Goal: Information Seeking & Learning: Check status

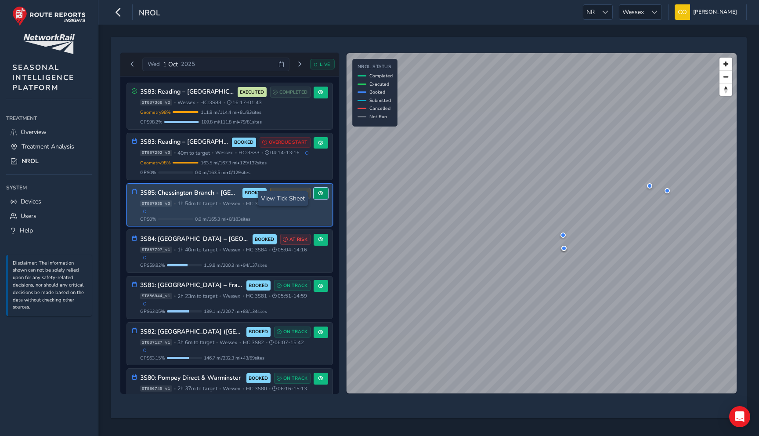
click at [319, 200] on button at bounding box center [321, 194] width 15 height 12
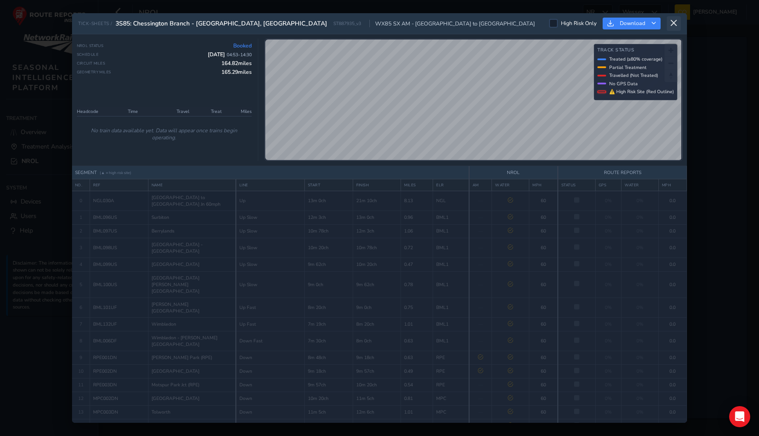
click at [671, 27] on button at bounding box center [674, 23] width 14 height 15
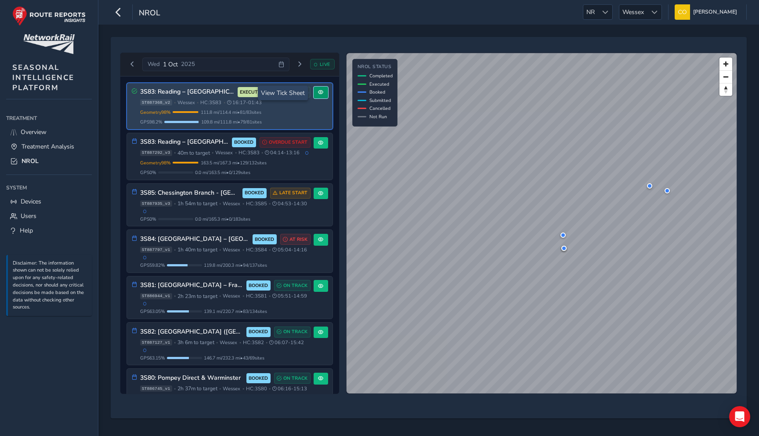
click at [320, 96] on button at bounding box center [321, 93] width 15 height 12
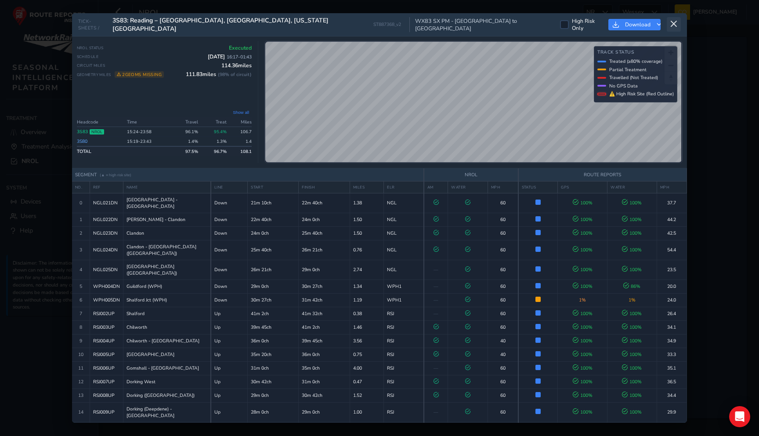
click at [674, 29] on button at bounding box center [674, 24] width 14 height 15
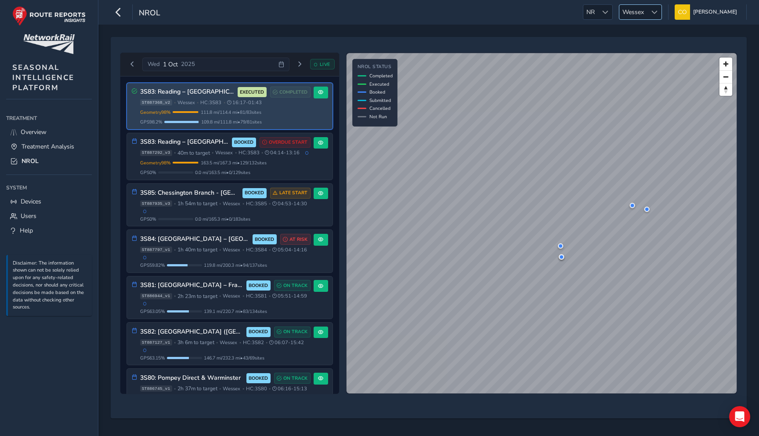
click at [639, 7] on span "Wessex" at bounding box center [634, 12] width 28 height 15
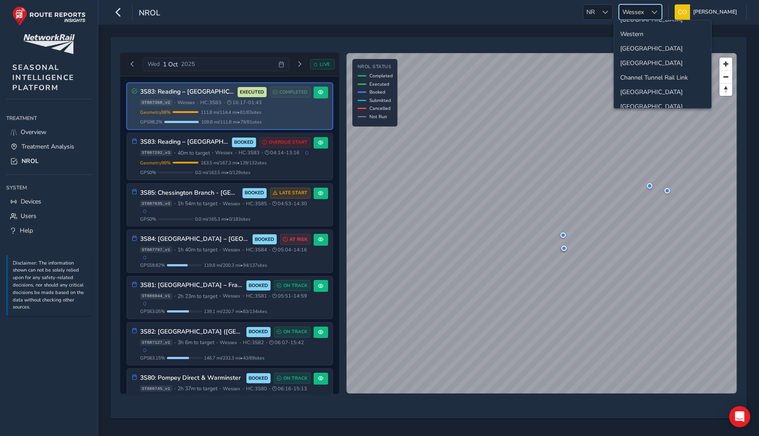
scroll to position [92, 0]
click at [649, 39] on li "[GEOGRAPHIC_DATA]" at bounding box center [662, 40] width 97 height 15
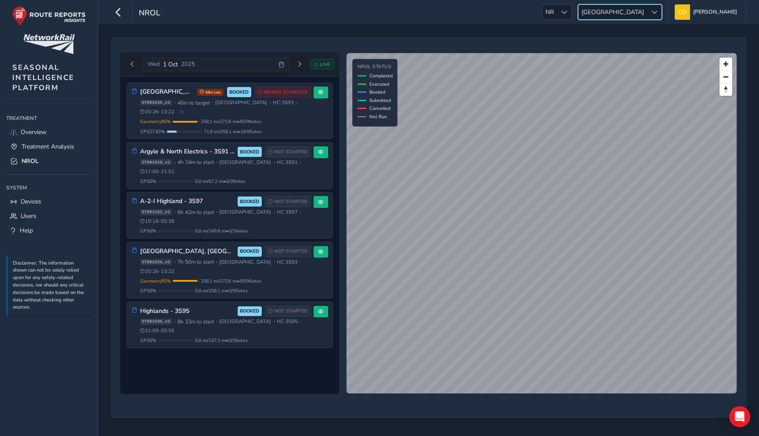
click at [632, 6] on span "[GEOGRAPHIC_DATA]" at bounding box center [613, 12] width 69 height 15
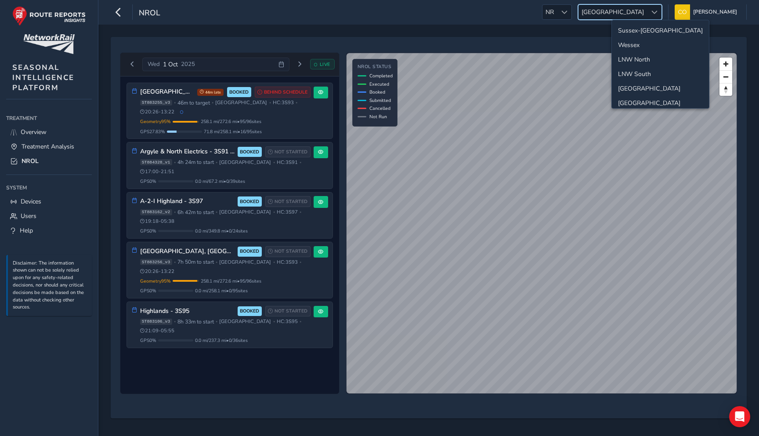
scroll to position [31, 0]
click at [640, 78] on li "[GEOGRAPHIC_DATA]" at bounding box center [660, 72] width 97 height 15
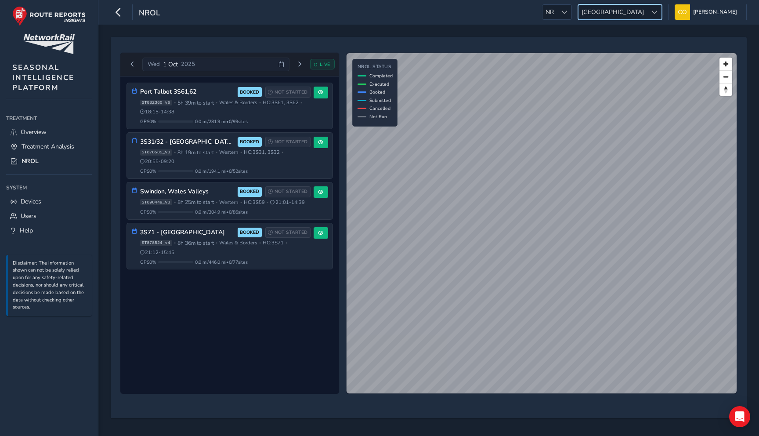
click at [624, 21] on div "NROL NR NR Wales Wales [PERSON_NAME] Colour Scheme: Dark Dim Light Logout" at bounding box center [428, 12] width 661 height 25
click at [628, 18] on span "[GEOGRAPHIC_DATA]" at bounding box center [613, 12] width 69 height 15
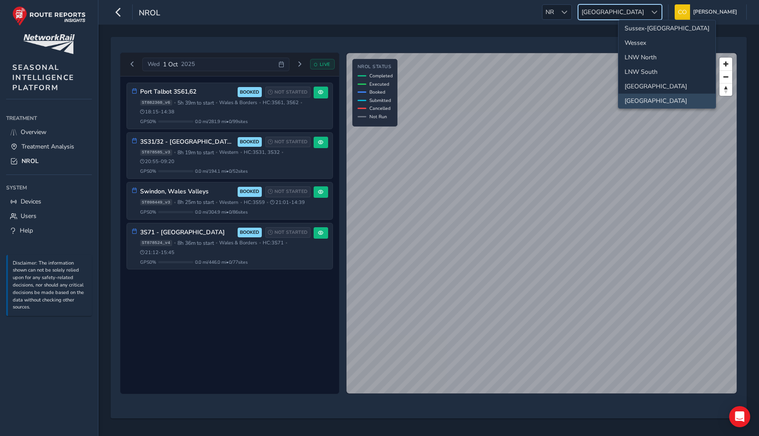
scroll to position [26, 0]
click at [637, 95] on li "Western" at bounding box center [667, 91] width 97 height 15
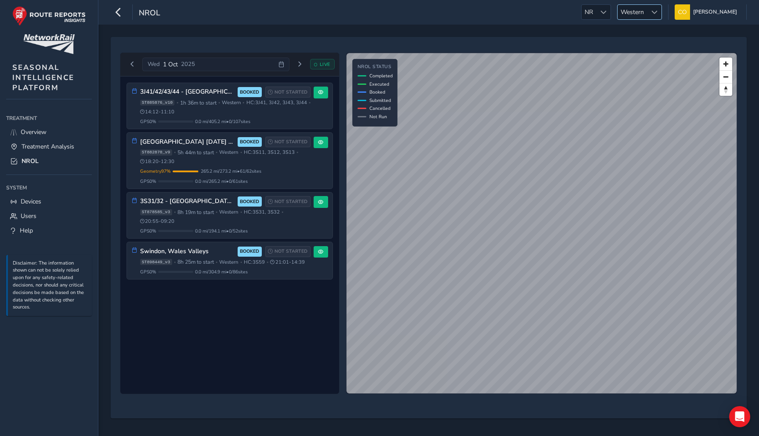
click at [624, 6] on span "Western" at bounding box center [632, 12] width 29 height 15
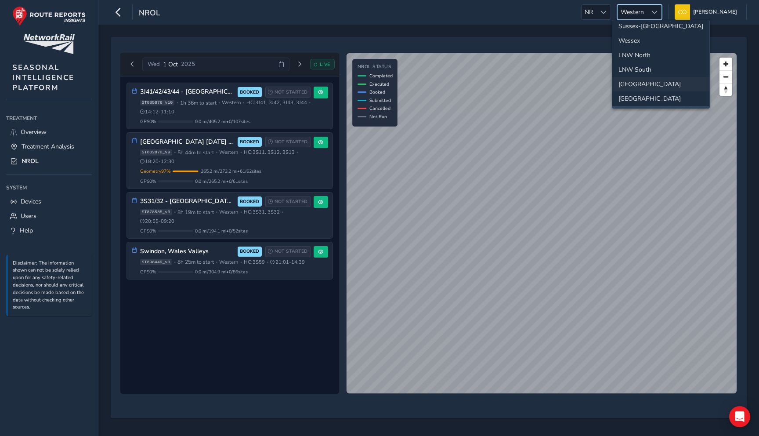
scroll to position [4, 0]
click at [640, 55] on li "LNW North" at bounding box center [661, 55] width 97 height 15
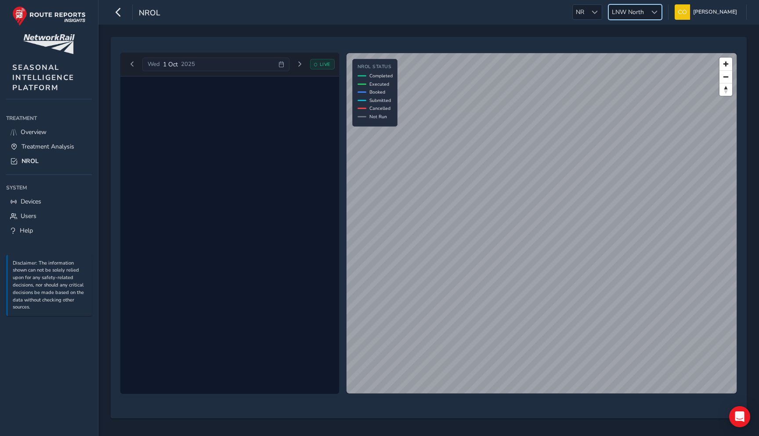
click at [621, 11] on span "LNW North" at bounding box center [628, 12] width 38 height 15
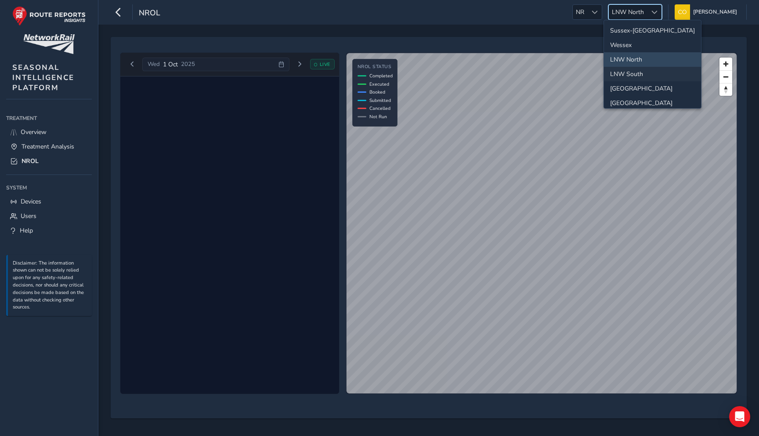
scroll to position [5, 0]
click at [621, 80] on li "[GEOGRAPHIC_DATA]" at bounding box center [652, 83] width 97 height 15
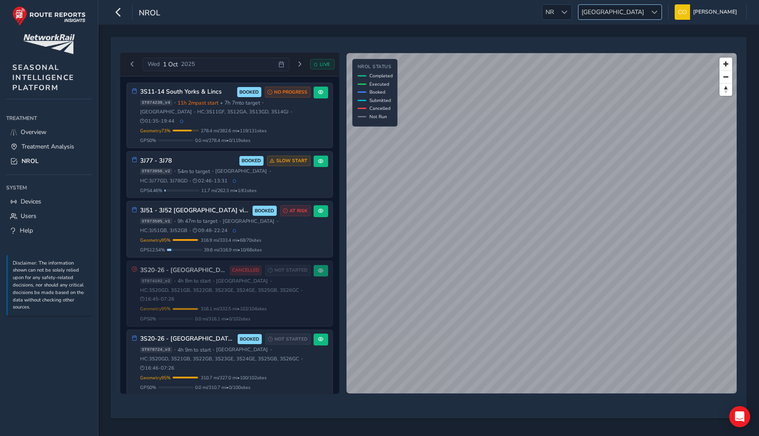
click at [636, 10] on span "[GEOGRAPHIC_DATA]" at bounding box center [613, 12] width 69 height 15
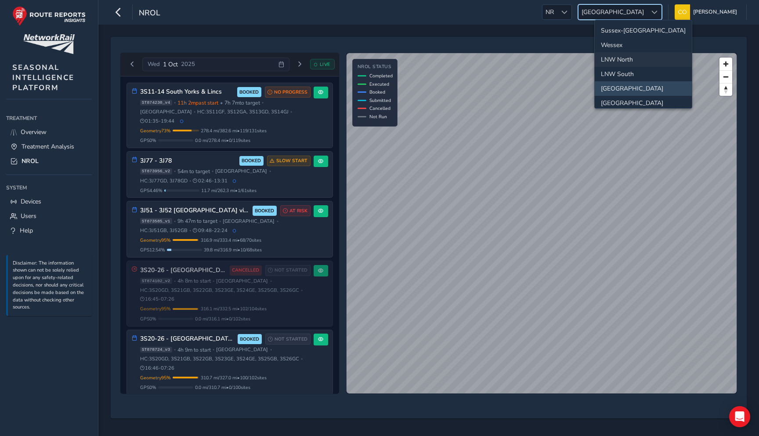
click at [632, 62] on li "LNW North" at bounding box center [643, 59] width 97 height 15
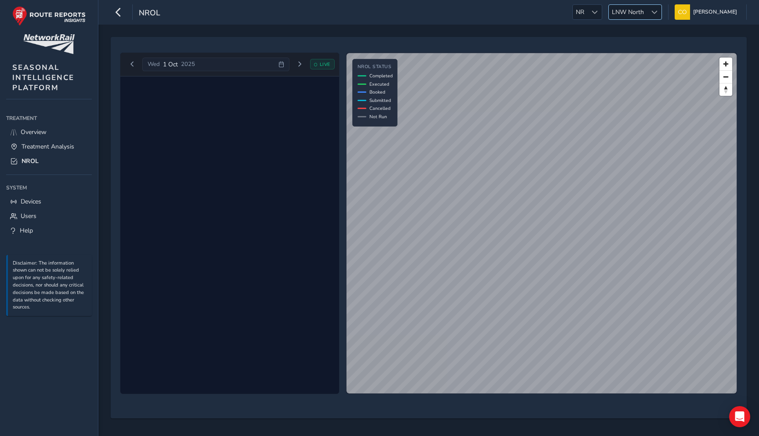
click at [630, 14] on span "LNW North" at bounding box center [628, 12] width 38 height 15
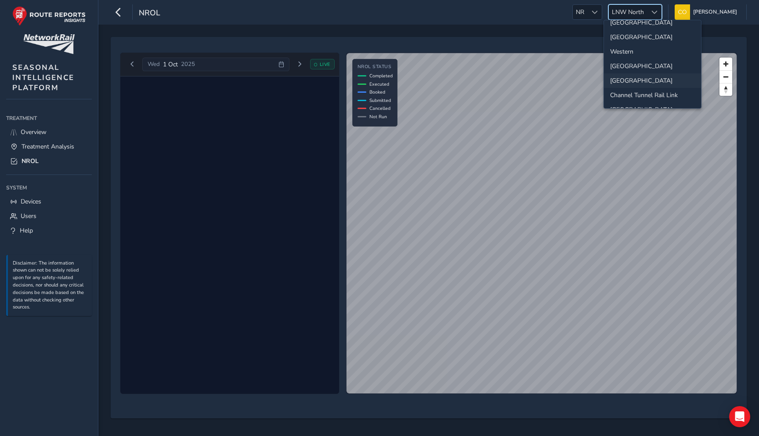
scroll to position [92, 0]
click at [634, 82] on li "[GEOGRAPHIC_DATA]" at bounding box center [652, 83] width 97 height 15
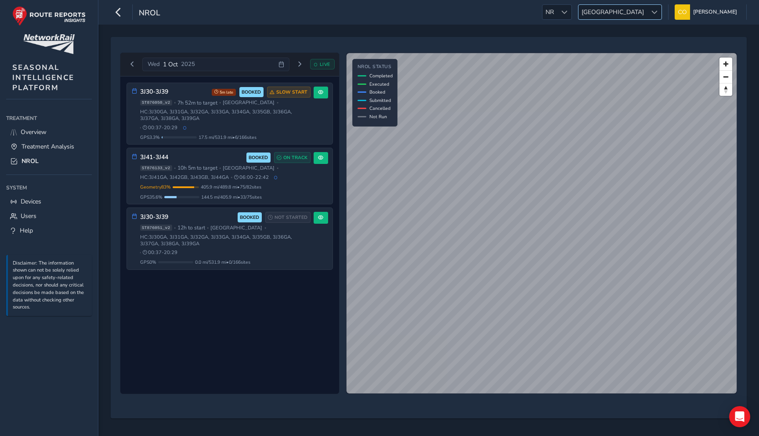
click at [647, 13] on div at bounding box center [654, 12] width 15 height 15
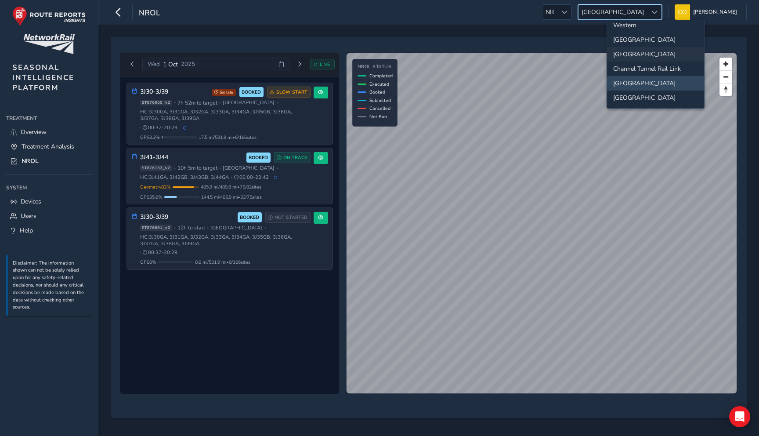
scroll to position [0, 0]
click at [647, 32] on li "Sussex-[GEOGRAPHIC_DATA]" at bounding box center [655, 30] width 97 height 15
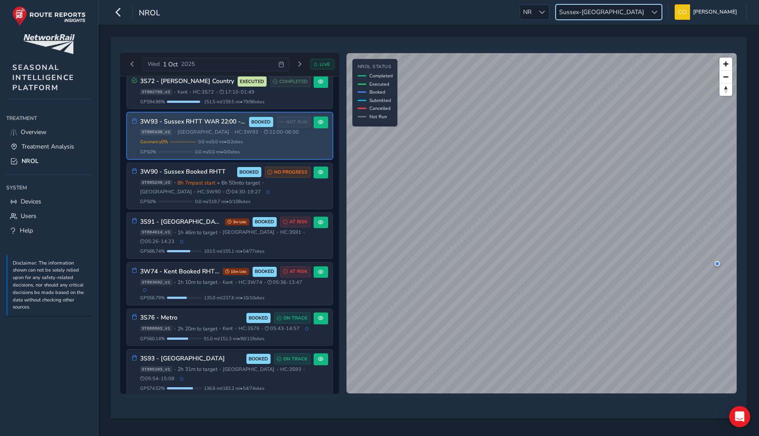
scroll to position [11, 0]
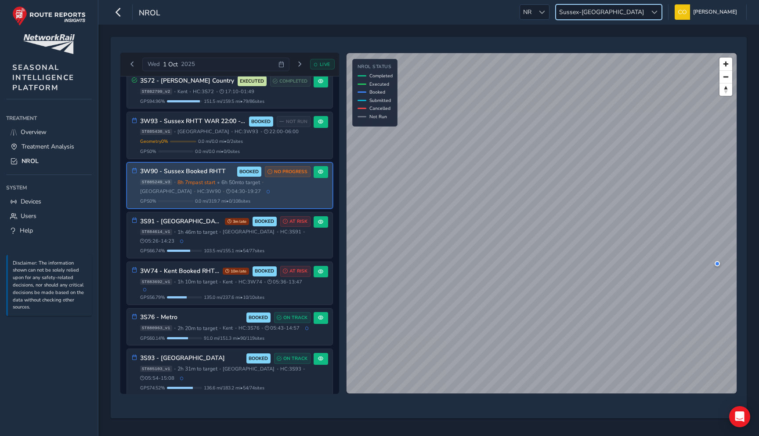
click at [192, 188] on span "[GEOGRAPHIC_DATA]" at bounding box center [166, 191] width 52 height 7
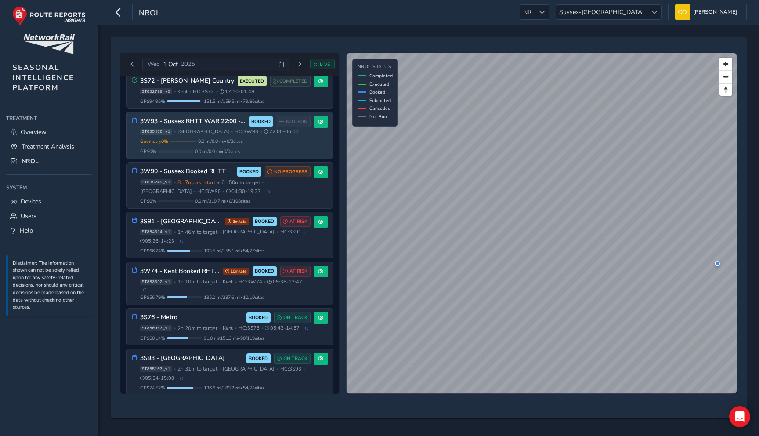
click at [222, 154] on span "0.0 mi / 0.0 mi • 0 / 0 sites" at bounding box center [217, 151] width 45 height 7
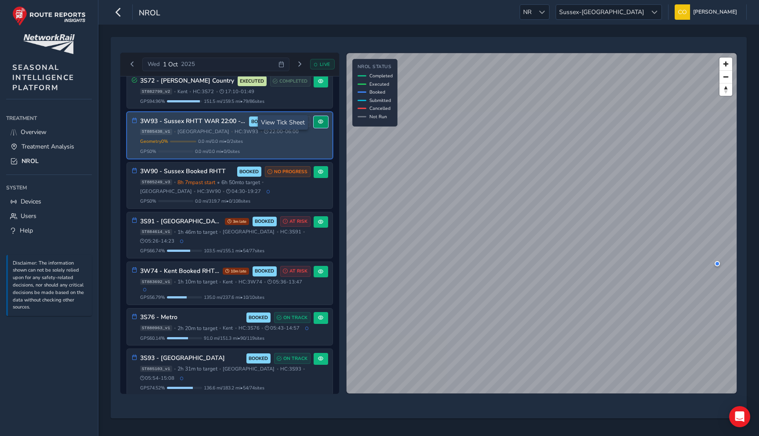
click at [323, 121] on button at bounding box center [321, 122] width 15 height 12
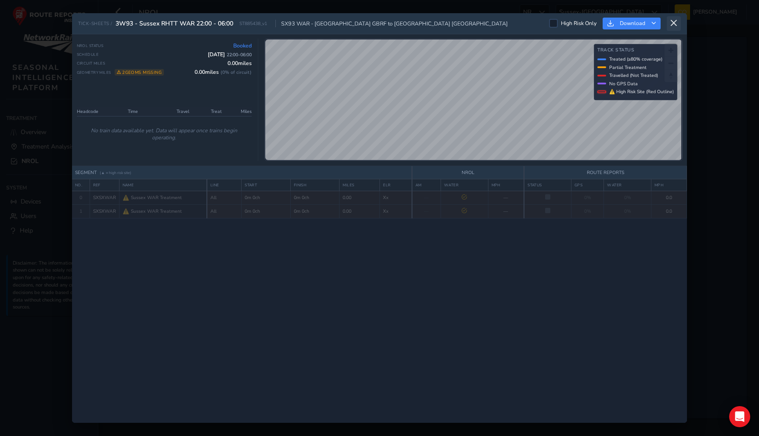
click at [672, 23] on icon at bounding box center [674, 23] width 8 height 8
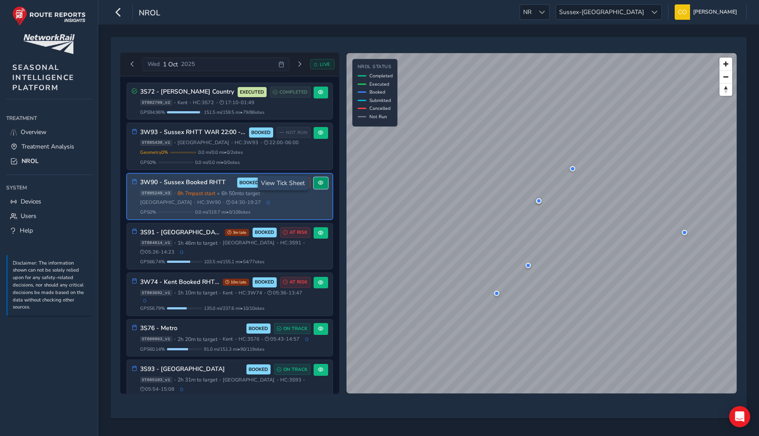
click at [318, 183] on span at bounding box center [320, 182] width 5 height 5
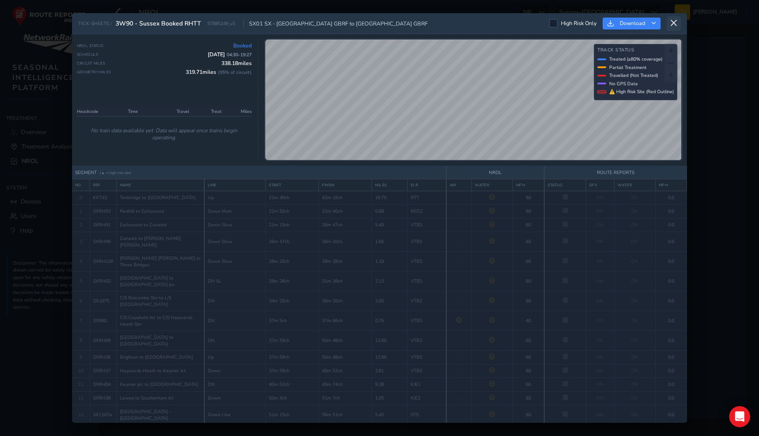
click at [674, 25] on icon at bounding box center [674, 23] width 8 height 8
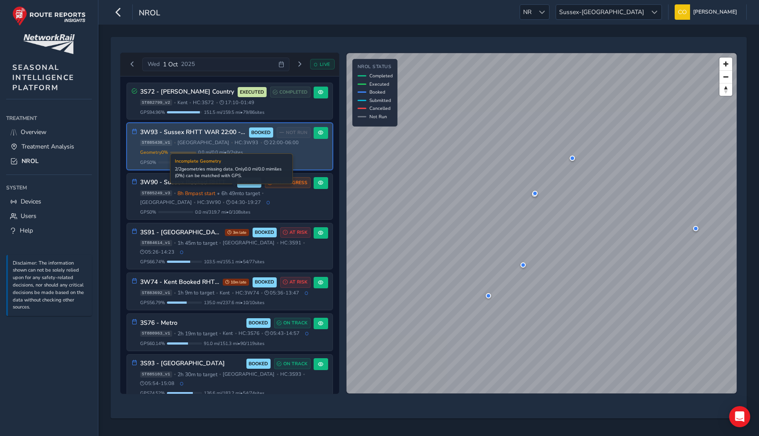
click at [261, 153] on div "Geometry 0 % Incomplete Geometry 2 / 2 geometries missing data. Only 0.0 mi / 0…" at bounding box center [225, 152] width 171 height 7
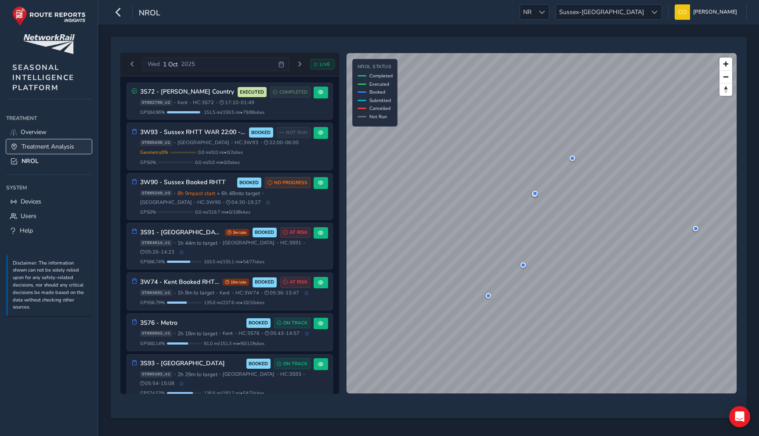
click at [52, 142] on link "Treatment Analysis" at bounding box center [49, 146] width 86 height 15
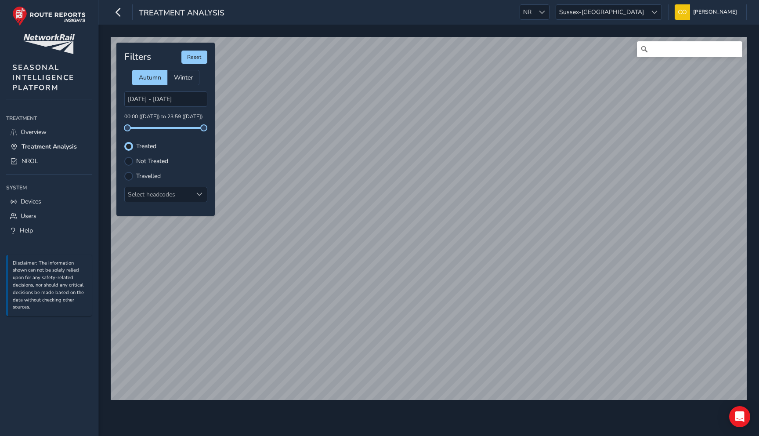
click at [186, 204] on div "Filters Reset Autumn Winter [DATE] - [DATE] 00:00 ([DATE]) to 23:59 ([DATE]) Tr…" at bounding box center [165, 129] width 98 height 173
click at [190, 196] on div "Select headcodes" at bounding box center [159, 194] width 68 height 15
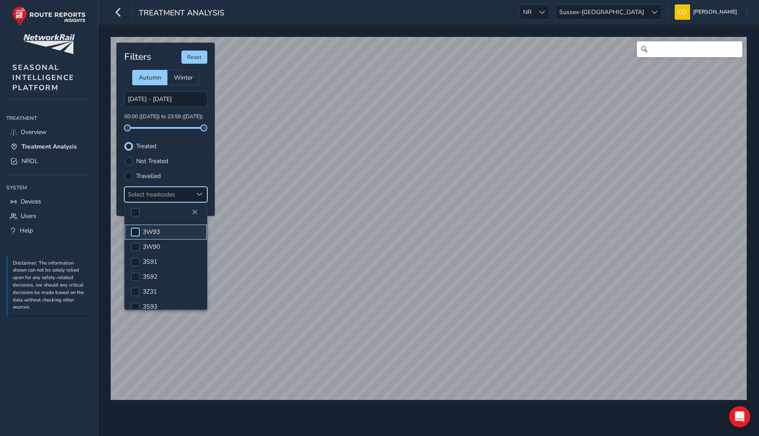
click at [138, 233] on div at bounding box center [135, 232] width 9 height 9
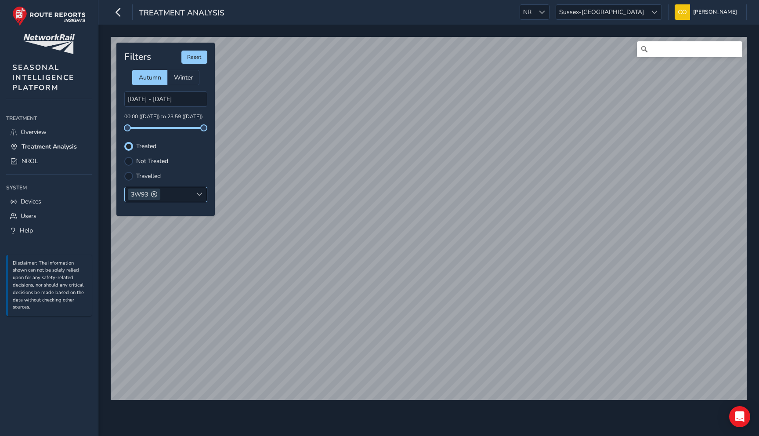
click at [155, 194] on span at bounding box center [154, 194] width 6 height 6
click at [172, 194] on div "Select headcodes" at bounding box center [159, 194] width 68 height 15
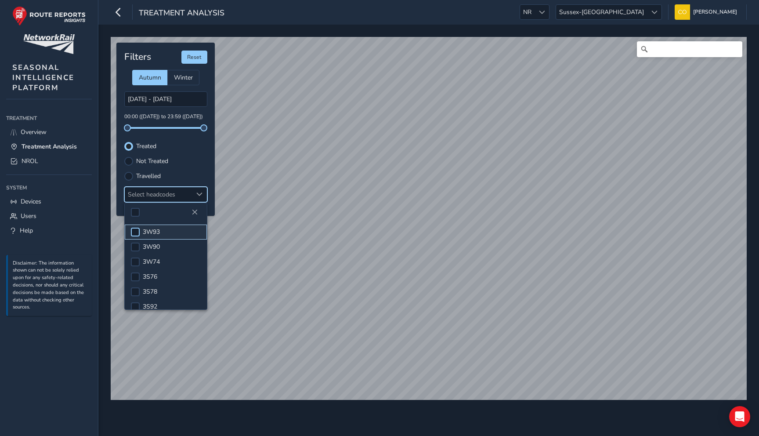
click at [135, 233] on div at bounding box center [135, 232] width 9 height 9
click at [137, 229] on span at bounding box center [135, 232] width 7 height 6
click at [138, 268] on div at bounding box center [135, 269] width 9 height 9
click at [137, 268] on span at bounding box center [135, 269] width 7 height 6
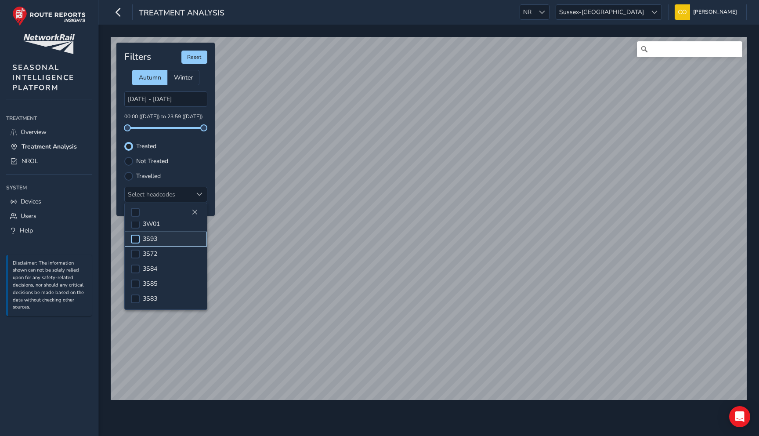
click at [137, 239] on div at bounding box center [135, 239] width 9 height 9
click at [137, 239] on span at bounding box center [135, 239] width 7 height 6
click at [134, 236] on div at bounding box center [135, 232] width 9 height 9
click at [39, 136] on link "Overview" at bounding box center [49, 132] width 86 height 15
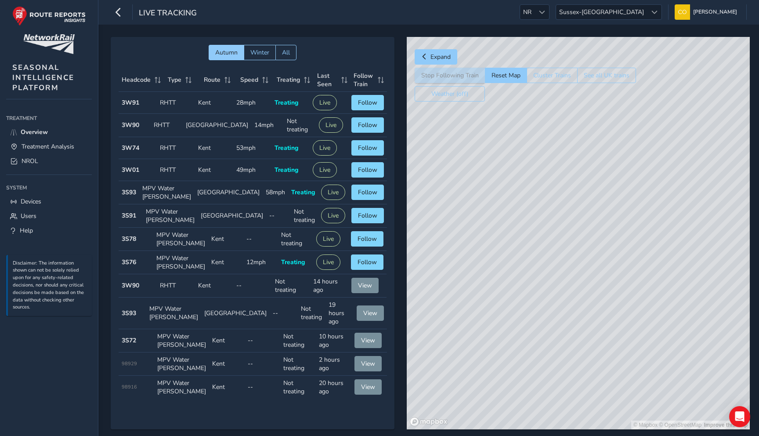
drag, startPoint x: 464, startPoint y: 226, endPoint x: 464, endPoint y: 280, distance: 54.5
click at [464, 281] on div "© Mapbox © OpenStreetMap Improve this map" at bounding box center [578, 233] width 343 height 392
click at [517, 232] on div "© Mapbox © OpenStreetMap Improve this map" at bounding box center [578, 233] width 343 height 392
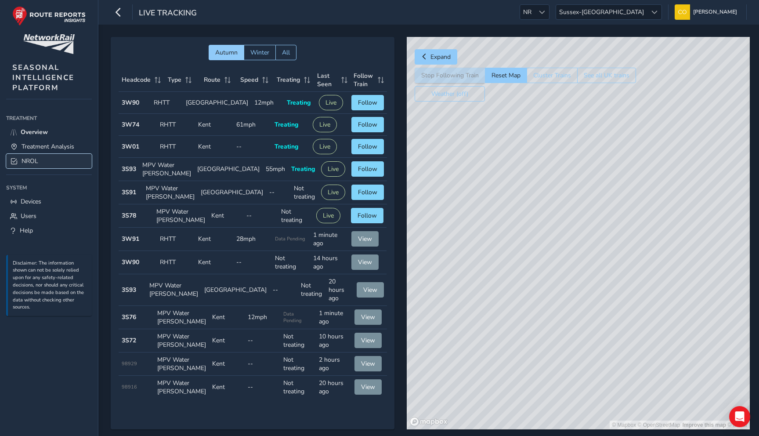
click at [38, 160] on link "NROL" at bounding box center [49, 161] width 86 height 15
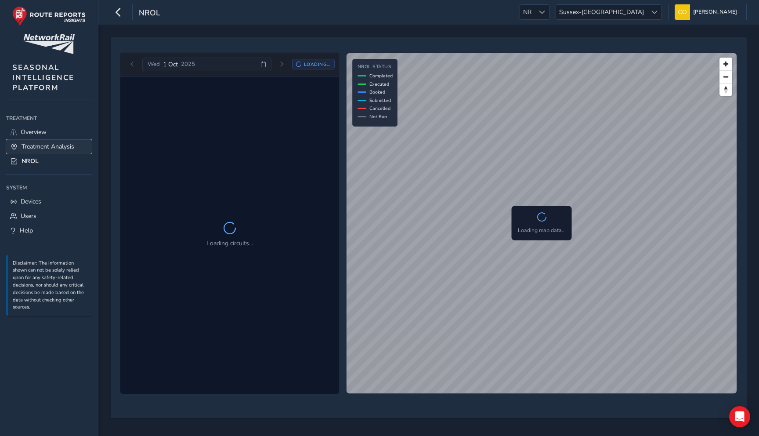
click at [45, 149] on span "Treatment Analysis" at bounding box center [48, 146] width 53 height 8
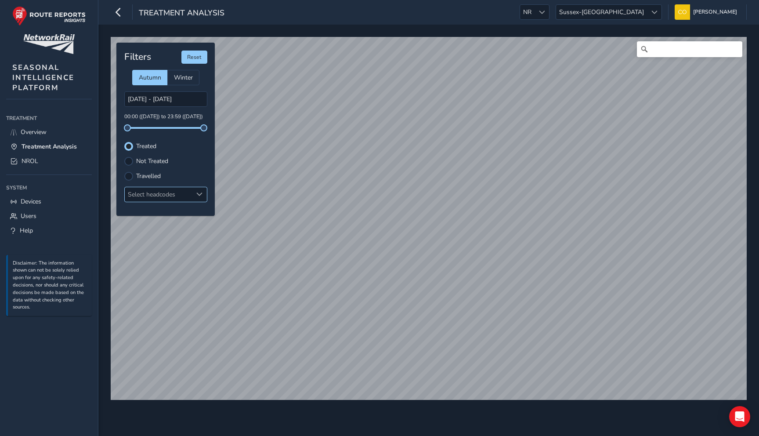
click at [177, 202] on div "Select headcodes" at bounding box center [165, 194] width 83 height 15
click at [192, 207] on button "Close" at bounding box center [195, 212] width 12 height 12
click at [196, 193] on span at bounding box center [199, 194] width 6 height 6
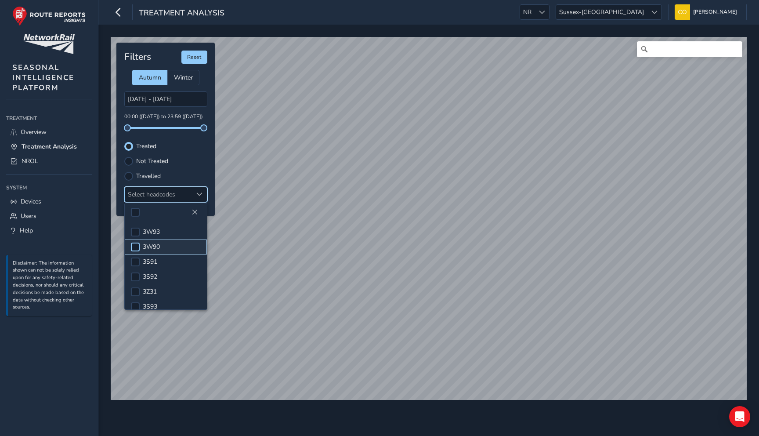
click at [134, 247] on div at bounding box center [135, 247] width 9 height 9
click at [47, 165] on link "NROL" at bounding box center [49, 161] width 86 height 15
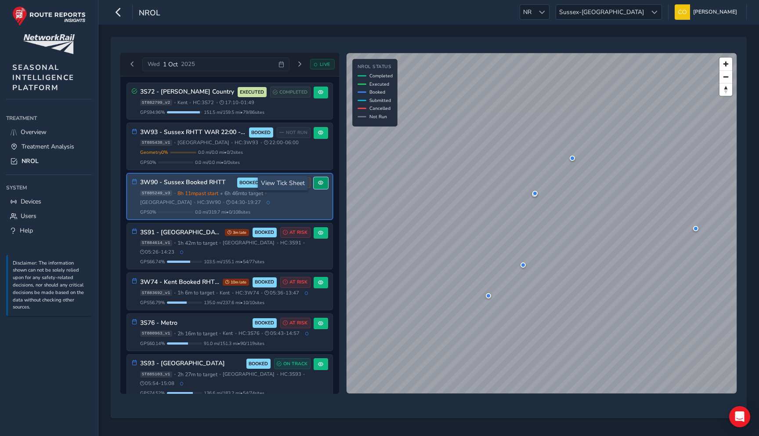
click at [319, 184] on span at bounding box center [320, 182] width 5 height 5
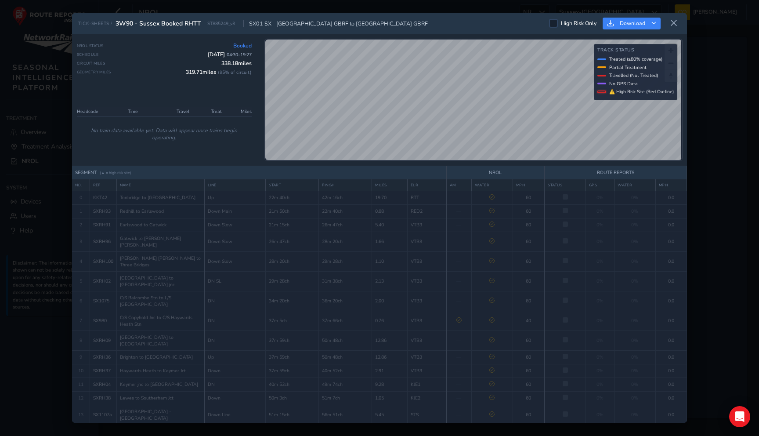
click at [231, 140] on td "No train data available yet. Data will appear once trains begin operating." at bounding box center [164, 134] width 175 height 36
